Goal: Task Accomplishment & Management: Manage account settings

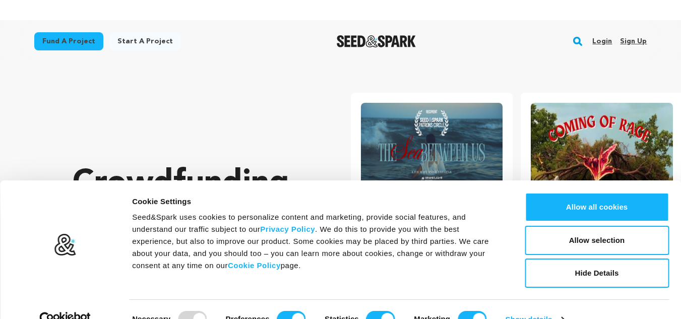
scroll to position [0, 178]
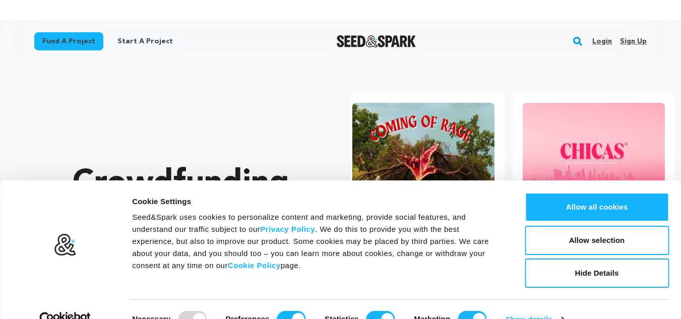
click at [631, 38] on link "Sign up" at bounding box center [633, 41] width 27 height 16
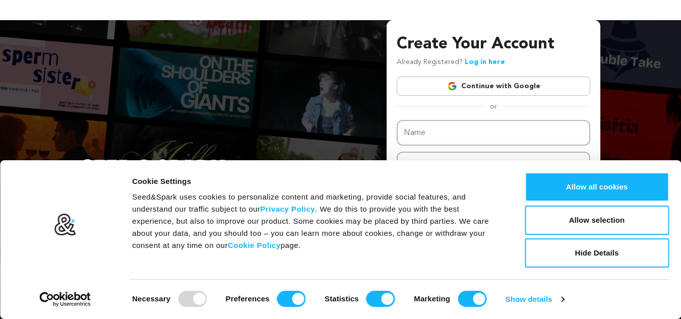
click at [492, 90] on link "Continue with Google" at bounding box center [494, 86] width 194 height 19
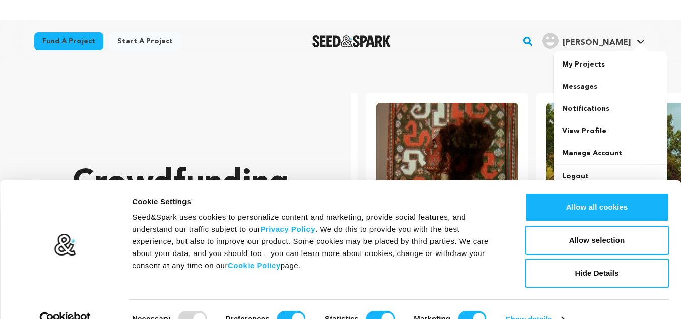
scroll to position [0, 178]
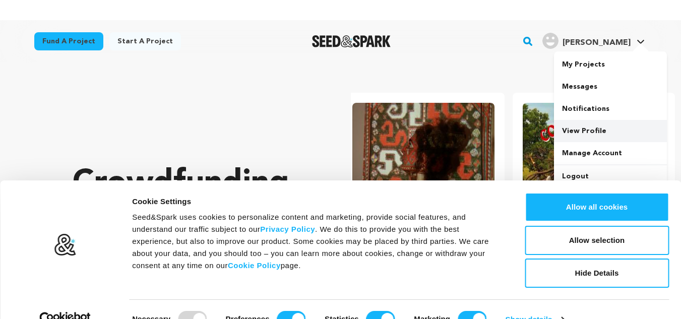
click at [568, 128] on link "View Profile" at bounding box center [610, 131] width 113 height 22
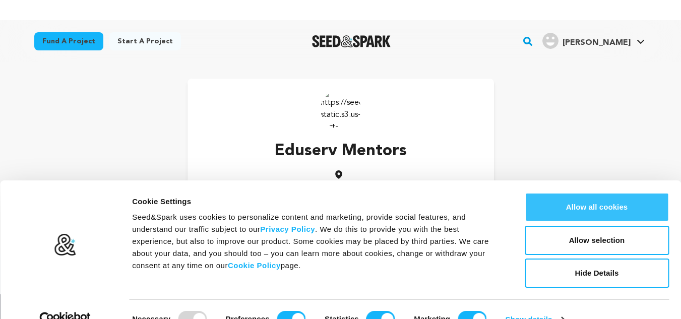
click at [592, 209] on button "Allow all cookies" at bounding box center [597, 207] width 144 height 29
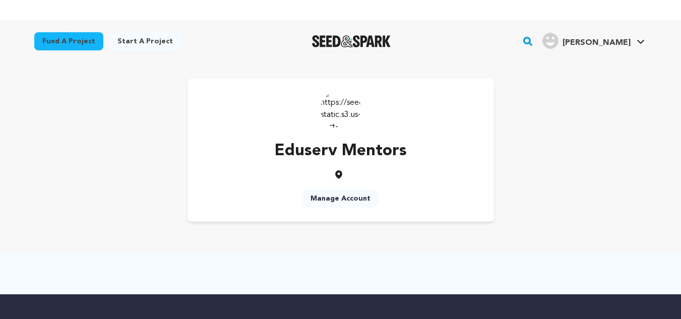
click at [649, 43] on div "Fund a project Start a project Search" at bounding box center [340, 41] width 645 height 42
click at [647, 42] on link "Eduserv M. Eduserv M." at bounding box center [593, 40] width 106 height 18
click at [585, 153] on link "Manage Account" at bounding box center [610, 153] width 113 height 22
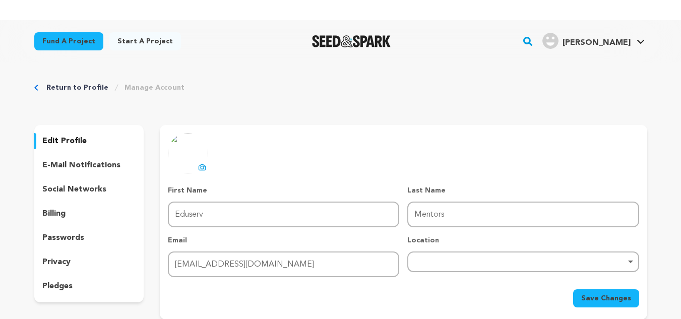
click at [202, 169] on icon at bounding box center [203, 167] width 4 height 3
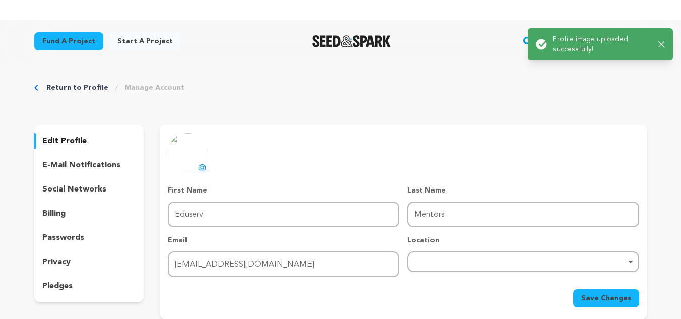
click at [435, 258] on div "Remove item" at bounding box center [522, 262] width 231 height 21
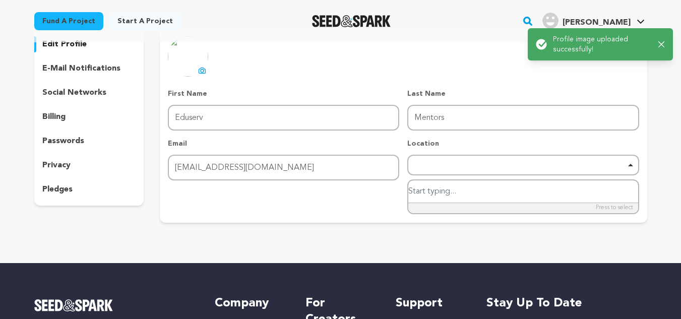
scroll to position [101, 0]
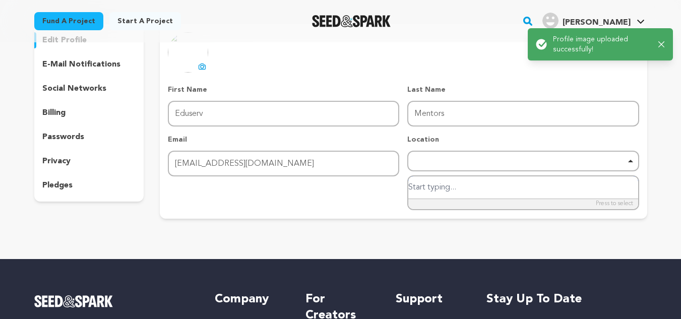
click at [431, 184] on input "search" at bounding box center [522, 187] width 229 height 23
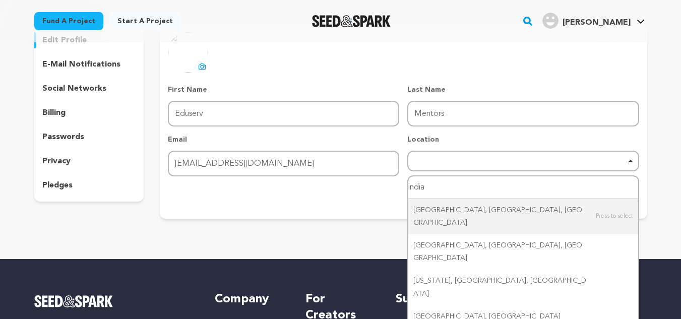
drag, startPoint x: 431, startPoint y: 184, endPoint x: 366, endPoint y: 184, distance: 64.5
click at [366, 184] on form "First Name First Name Eduserv Last Name Last Name Mentors Email Email mentorsed…" at bounding box center [403, 146] width 471 height 122
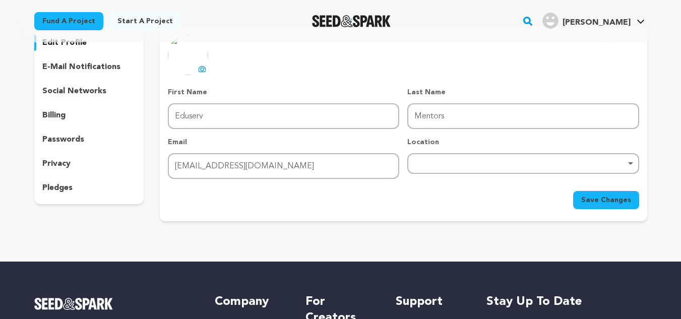
scroll to position [98, 0]
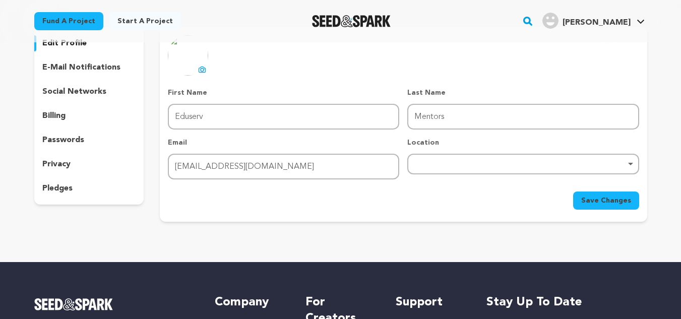
click at [435, 160] on div "Remove item" at bounding box center [522, 164] width 231 height 21
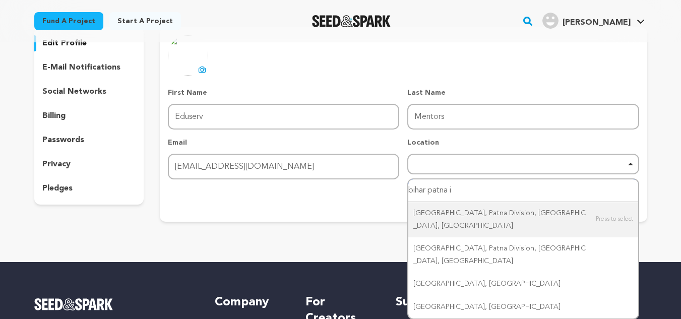
type input "bihar patna in"
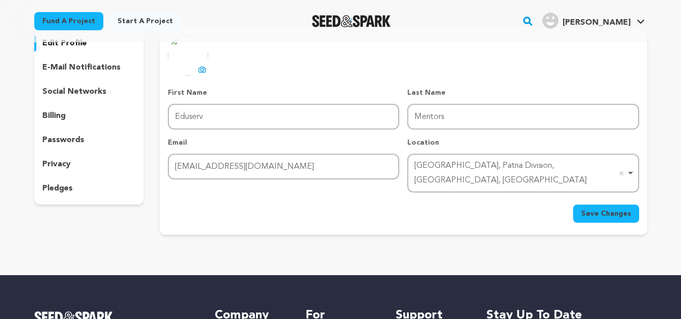
click at [620, 205] on button "Save Changes" at bounding box center [606, 214] width 66 height 18
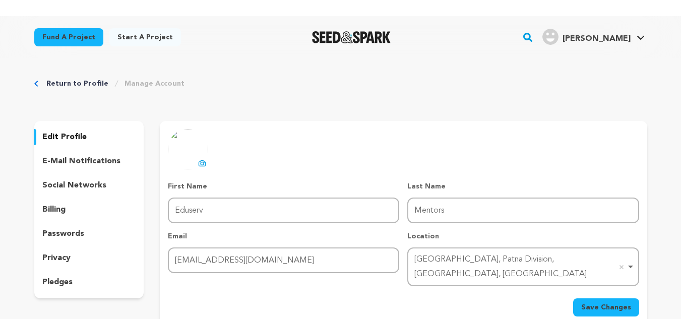
scroll to position [0, 0]
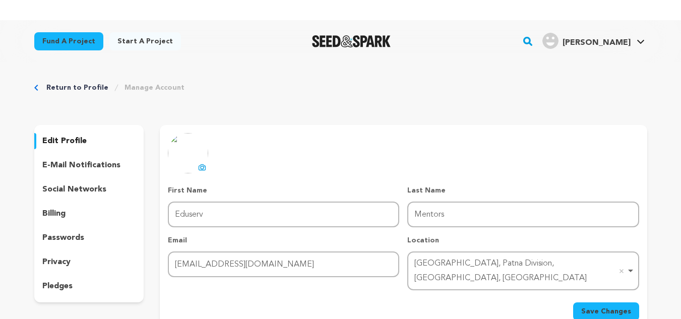
click at [59, 186] on p "social networks" at bounding box center [74, 190] width 64 height 12
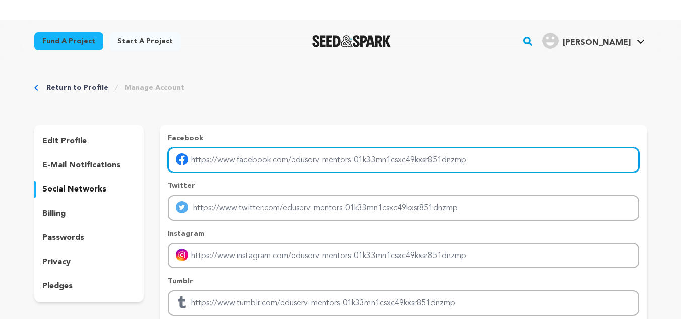
click at [231, 159] on input "Enter facebook profile link" at bounding box center [403, 160] width 471 height 26
type input "https://www.facebook.com/MentorsEduservPage/"
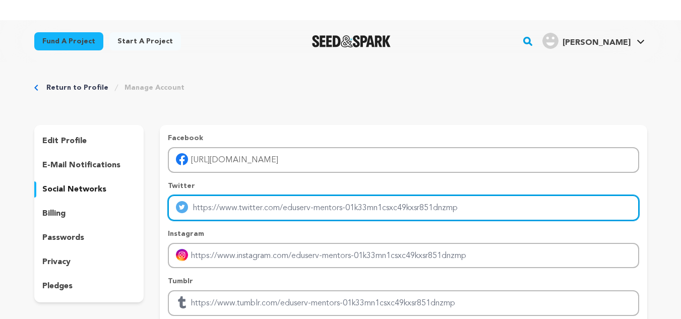
click at [240, 208] on input "Enter twitter profile link" at bounding box center [403, 208] width 471 height 26
type input "https://x.com/MEduserv"
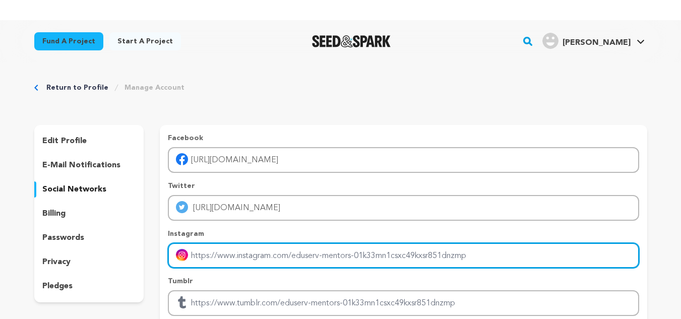
drag, startPoint x: 224, startPoint y: 256, endPoint x: 229, endPoint y: 258, distance: 5.9
click at [224, 256] on input "Enter instagram handle link" at bounding box center [403, 256] width 471 height 26
type input "https://www.instagram.com/mentors_eduserv/"
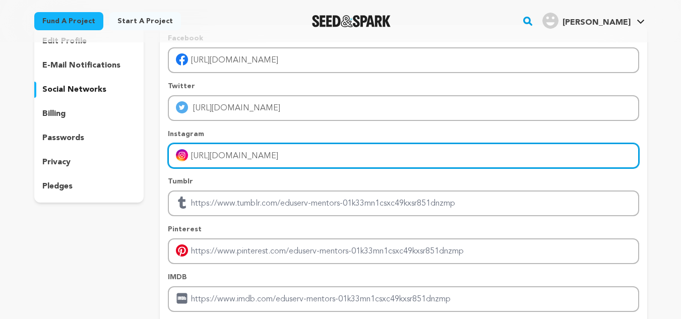
scroll to position [101, 0]
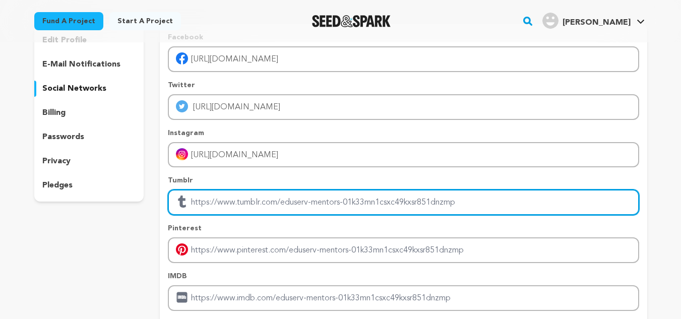
click at [215, 204] on input "Enter tubmlr profile link" at bounding box center [403, 203] width 471 height 26
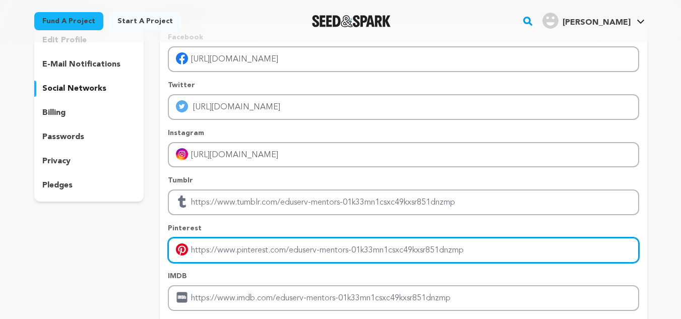
click at [208, 256] on input "Enter pinterest profile link" at bounding box center [403, 250] width 471 height 26
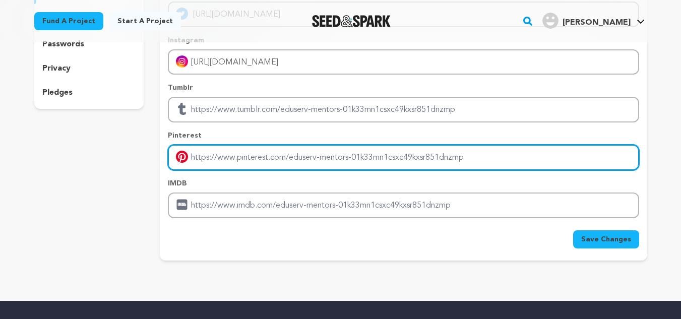
scroll to position [202, 0]
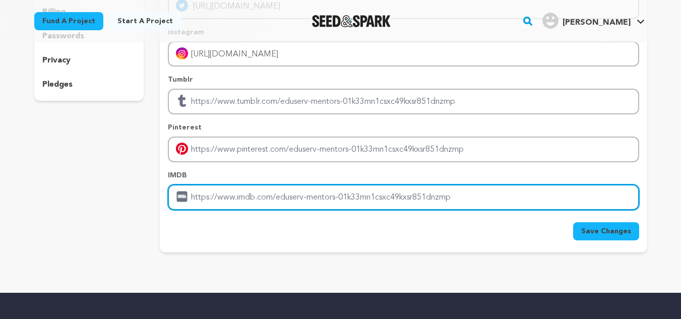
click at [205, 195] on input "Enter IMDB profile link" at bounding box center [403, 198] width 471 height 26
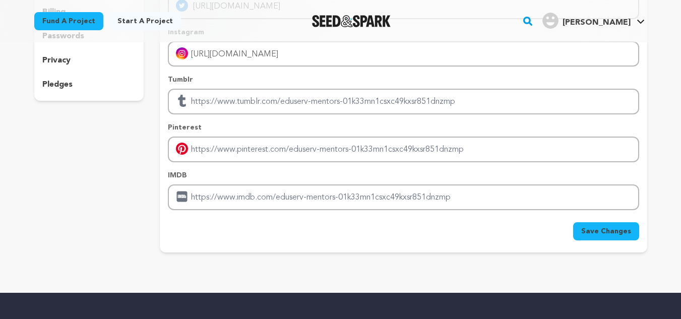
click at [615, 229] on span "Save Changes" at bounding box center [606, 231] width 50 height 10
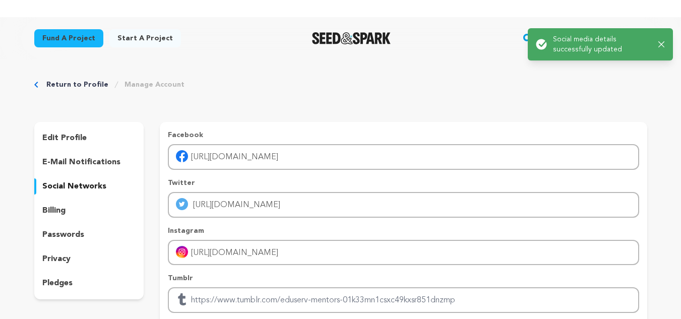
scroll to position [0, 0]
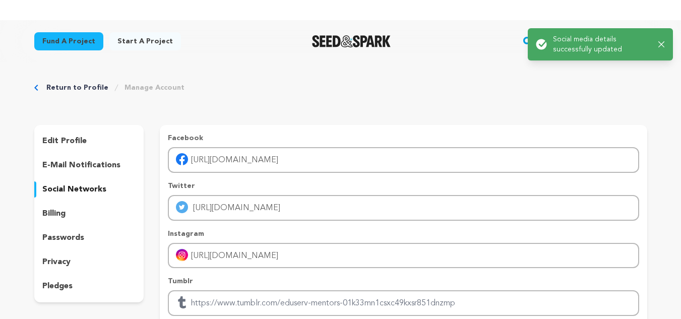
click at [60, 237] on p "passwords" at bounding box center [63, 238] width 42 height 12
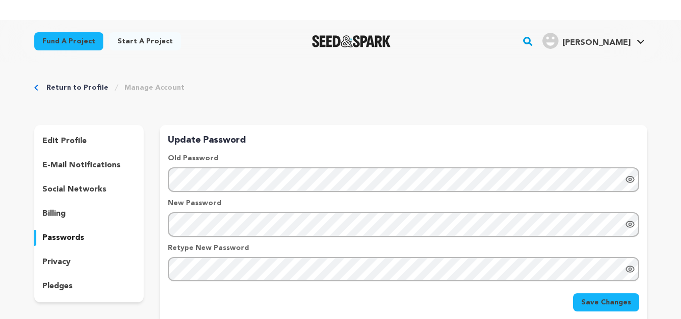
click at [71, 132] on div "edit profile e-mail notifications social networks billing passwords privacy ple…" at bounding box center [89, 213] width 110 height 177
click at [71, 138] on p "edit profile" at bounding box center [64, 141] width 44 height 12
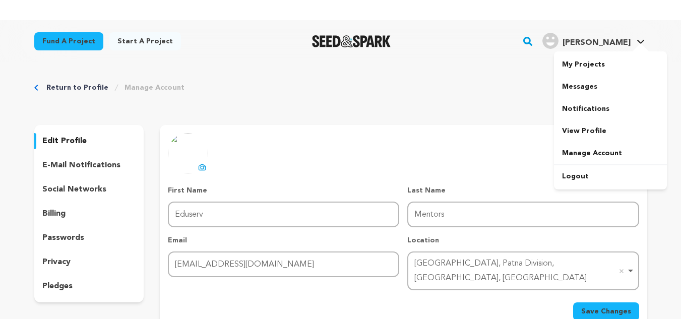
drag, startPoint x: 618, startPoint y: 41, endPoint x: 612, endPoint y: 54, distance: 14.4
click at [618, 41] on span "Eduserv M." at bounding box center [597, 43] width 68 height 8
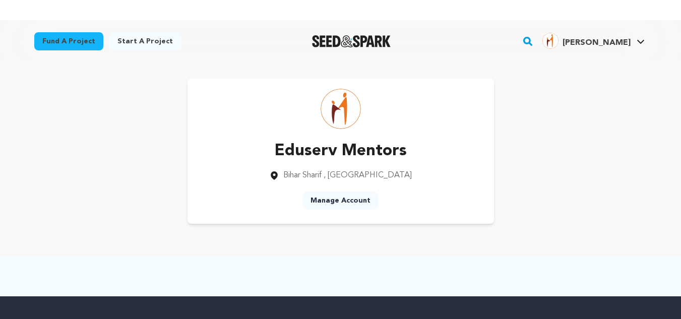
click at [334, 200] on link "Manage Account" at bounding box center [340, 201] width 76 height 18
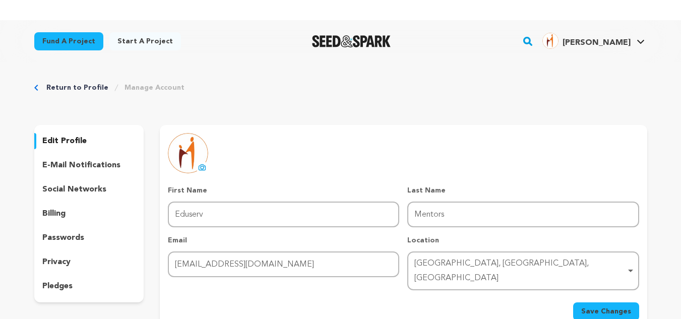
click at [70, 188] on p "social networks" at bounding box center [74, 190] width 64 height 12
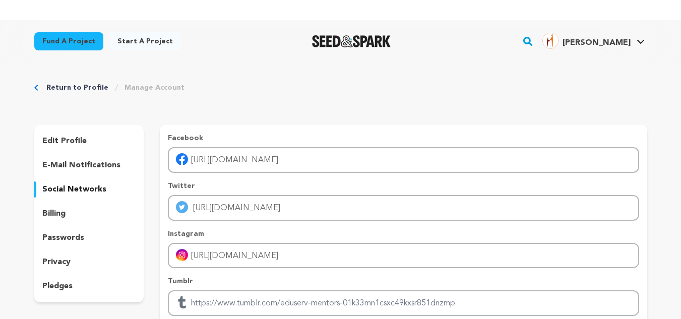
click at [56, 214] on p "billing" at bounding box center [53, 214] width 23 height 12
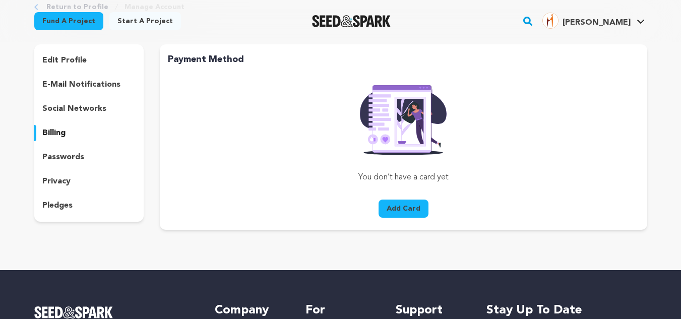
scroll to position [101, 0]
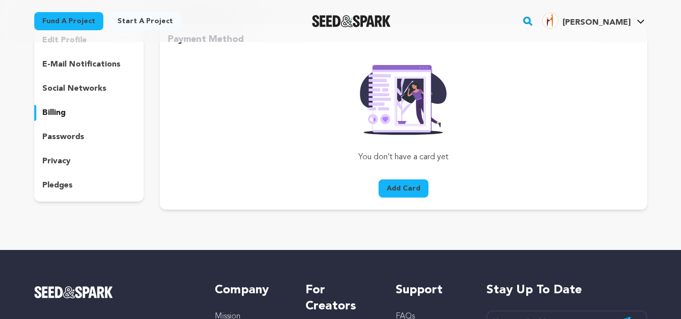
click at [65, 157] on p "privacy" at bounding box center [56, 161] width 28 height 12
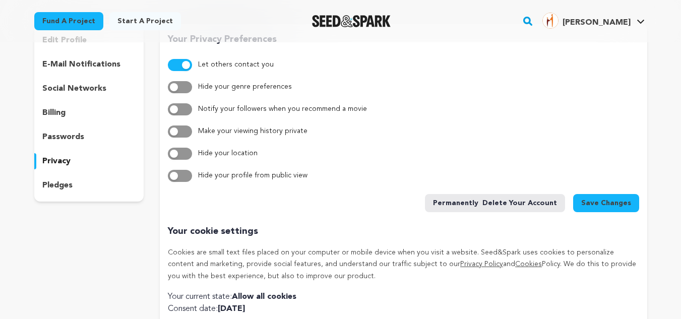
click at [64, 186] on p "pledges" at bounding box center [57, 185] width 30 height 12
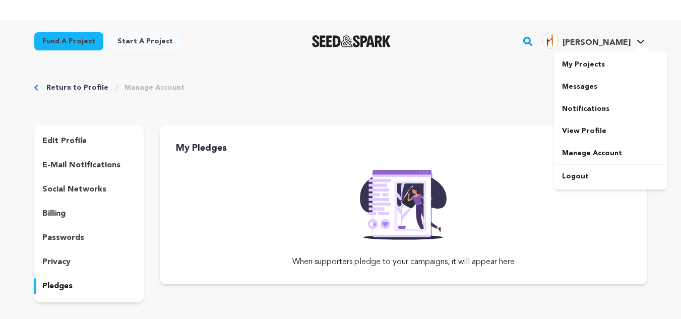
click at [620, 47] on span "[PERSON_NAME]" at bounding box center [597, 43] width 68 height 8
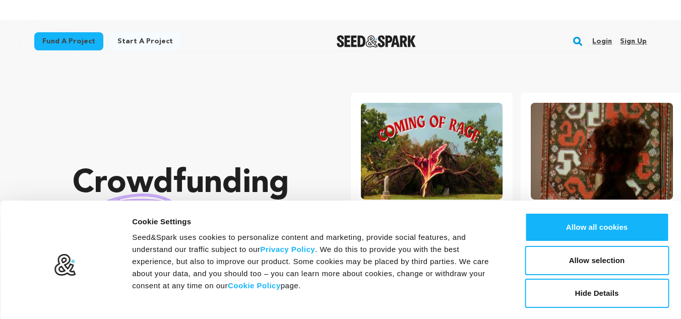
click at [639, 40] on link "Sign up" at bounding box center [633, 41] width 27 height 16
